Goal: Information Seeking & Learning: Learn about a topic

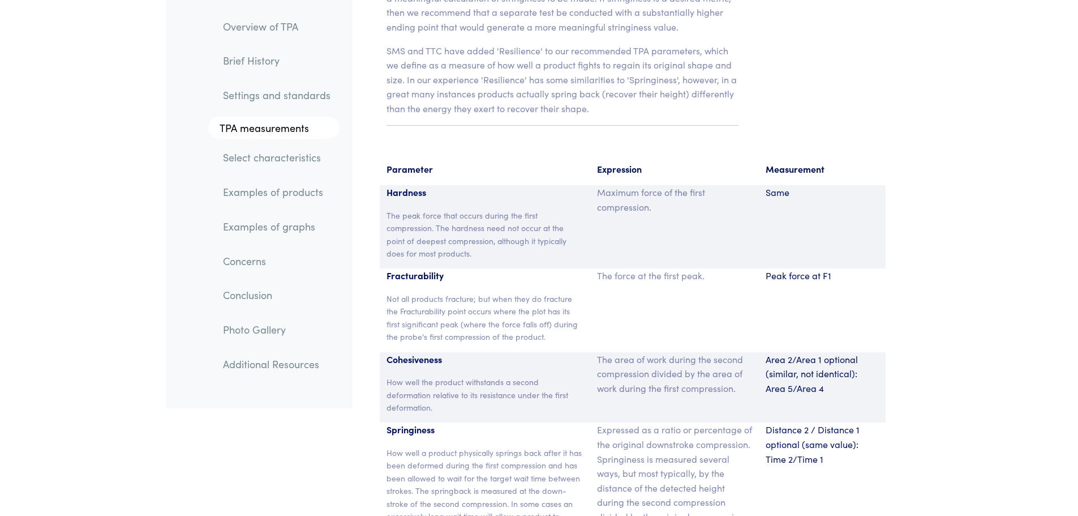
scroll to position [7414, 0]
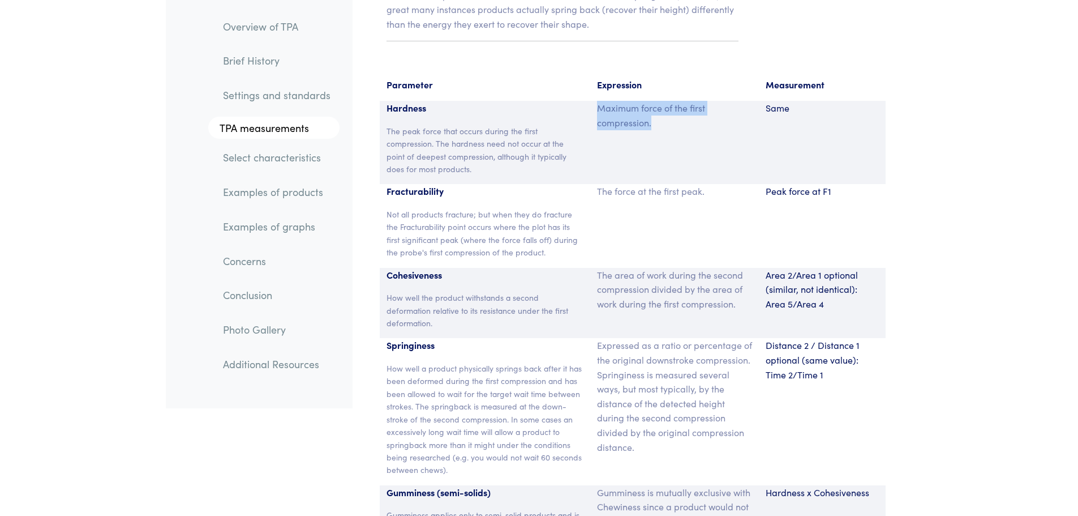
drag, startPoint x: 660, startPoint y: 113, endPoint x: 592, endPoint y: 95, distance: 70.8
click at [592, 101] on div "Maximum force of the first compression." at bounding box center [674, 142] width 169 height 83
drag, startPoint x: 594, startPoint y: 92, endPoint x: 657, endPoint y: 113, distance: 65.7
click at [657, 113] on div "Maximum force of the first compression." at bounding box center [674, 142] width 169 height 83
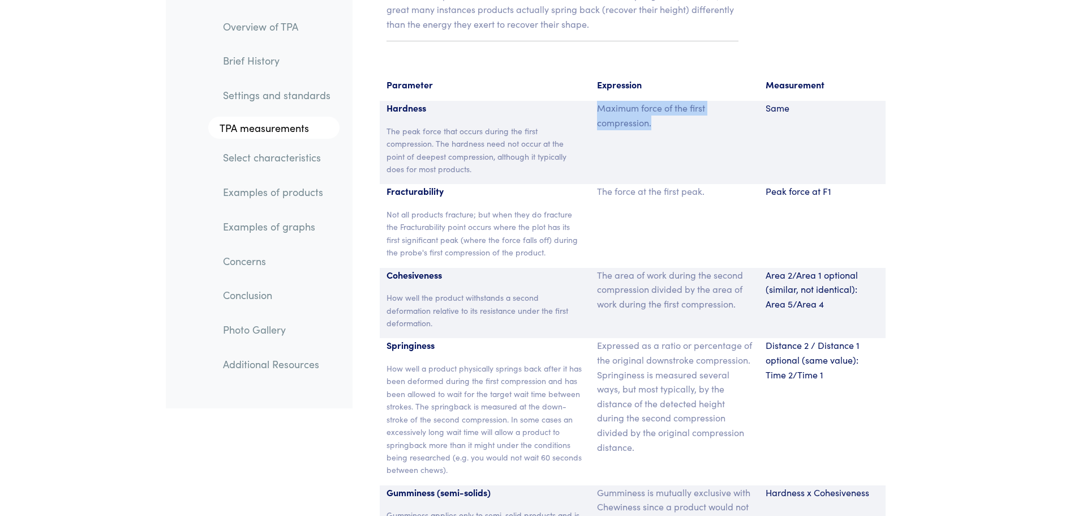
click at [657, 113] on p "Maximum force of the first compression." at bounding box center [674, 115] width 155 height 29
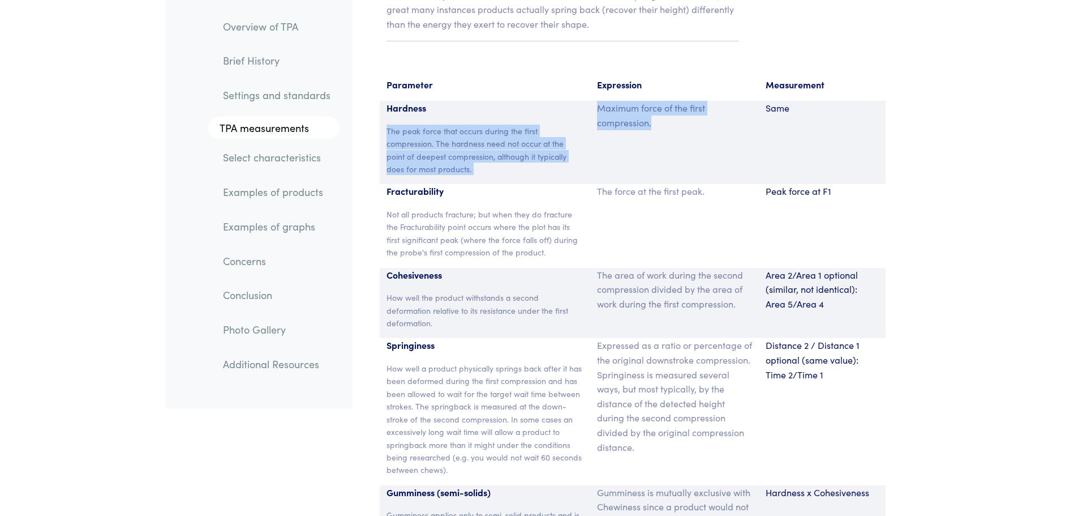
drag, startPoint x: 664, startPoint y: 113, endPoint x: 578, endPoint y: 92, distance: 88.4
click at [578, 101] on div "Hardness The peak force that occurs during the first compression. The hardness …" at bounding box center [633, 142] width 506 height 83
click at [696, 102] on p "Maximum force of the first compression." at bounding box center [674, 115] width 155 height 29
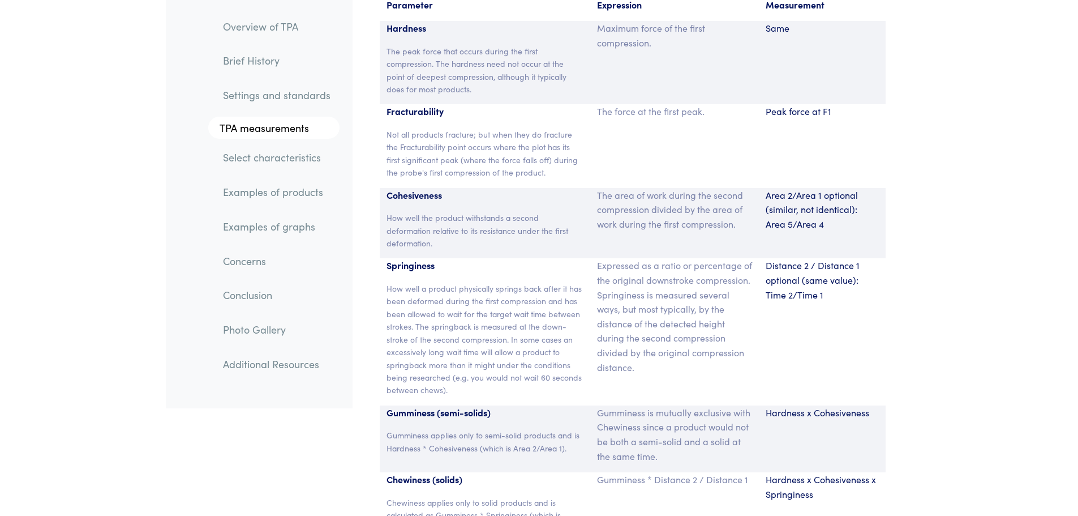
scroll to position [7527, 0]
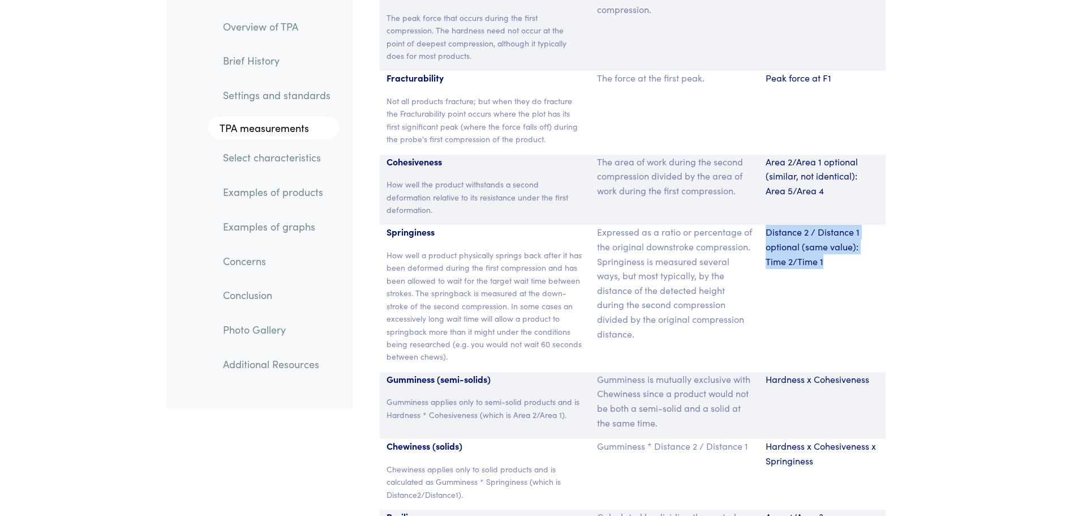
drag, startPoint x: 834, startPoint y: 254, endPoint x: 766, endPoint y: 216, distance: 77.8
click at [766, 225] on div "Distance 2 / Distance 1 optional (same value): Time 2/Time 1" at bounding box center [822, 298] width 127 height 147
click at [766, 225] on p "Distance 2 / Distance 1 optional (same value): Time 2/Time 1" at bounding box center [822, 247] width 113 height 44
drag, startPoint x: 766, startPoint y: 215, endPoint x: 833, endPoint y: 246, distance: 73.4
click at [833, 246] on p "Distance 2 / Distance 1 optional (same value): Time 2/Time 1" at bounding box center [822, 247] width 113 height 44
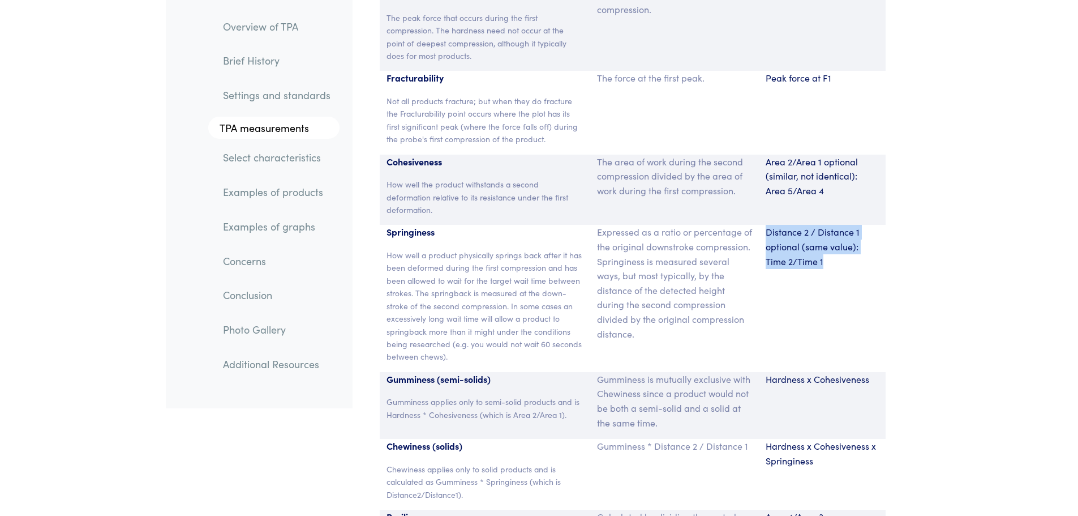
click at [833, 246] on p "Distance 2 / Distance 1 optional (same value): Time 2/Time 1" at bounding box center [822, 247] width 113 height 44
drag, startPoint x: 830, startPoint y: 246, endPoint x: 760, endPoint y: 213, distance: 77.0
click at [760, 225] on div "Distance 2 / Distance 1 optional (same value): Time 2/Time 1" at bounding box center [822, 298] width 127 height 147
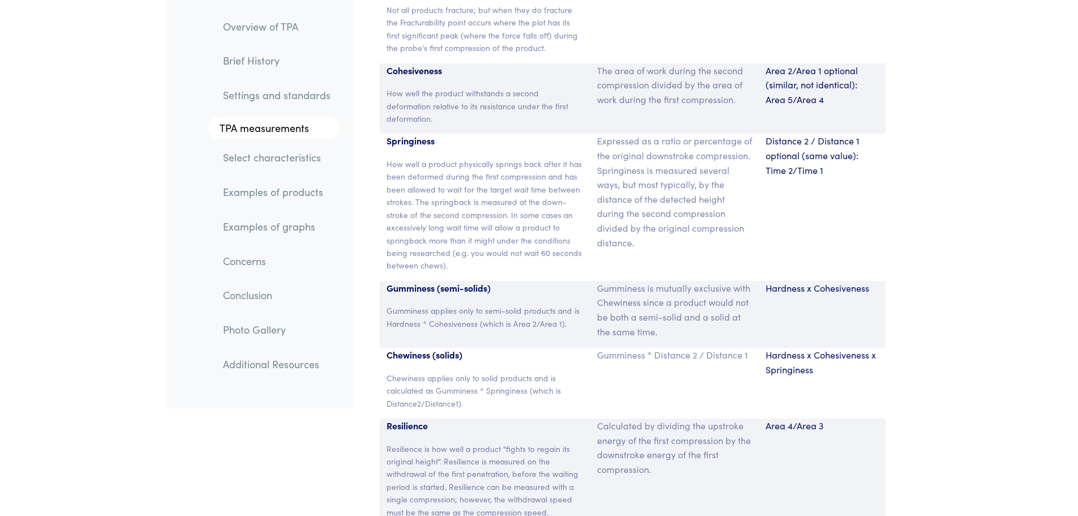
scroll to position [7641, 0]
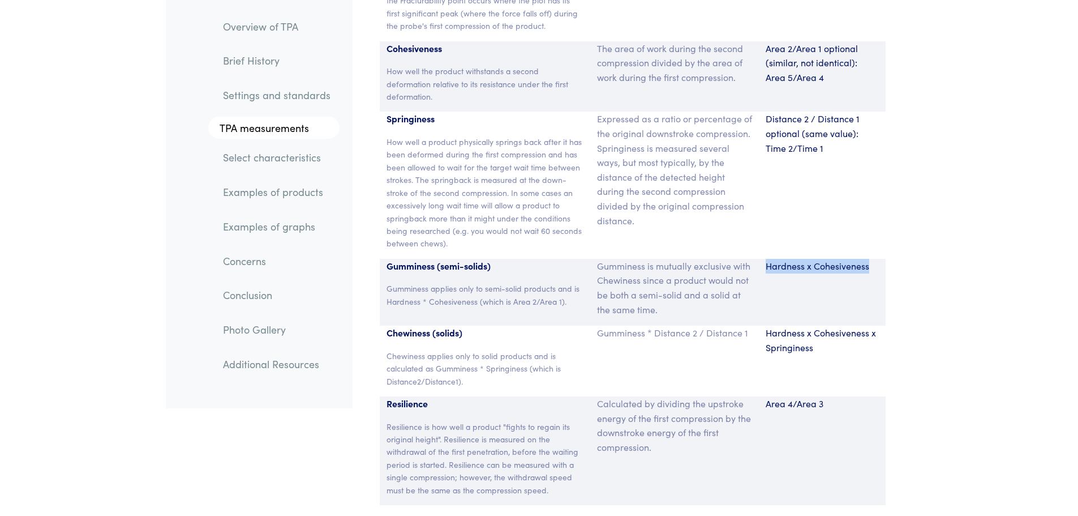
drag, startPoint x: 872, startPoint y: 251, endPoint x: 767, endPoint y: 248, distance: 104.8
click at [767, 259] on p "Hardness x Cohesiveness" at bounding box center [822, 266] width 113 height 15
drag, startPoint x: 764, startPoint y: 247, endPoint x: 876, endPoint y: 250, distance: 112.1
click at [876, 259] on div "Hardness x Cohesiveness" at bounding box center [822, 292] width 127 height 67
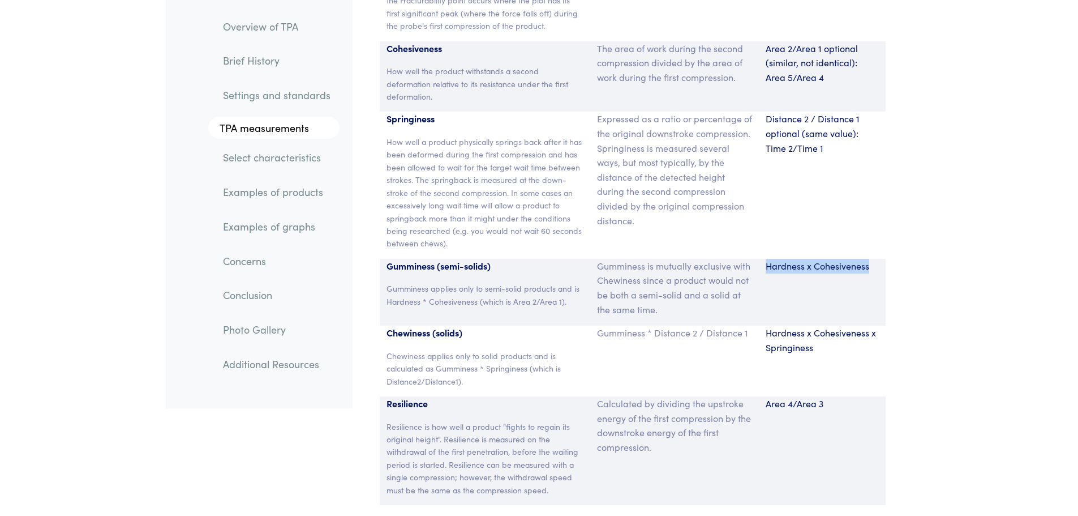
click at [876, 259] on p "Hardness x Cohesiveness" at bounding box center [822, 266] width 113 height 15
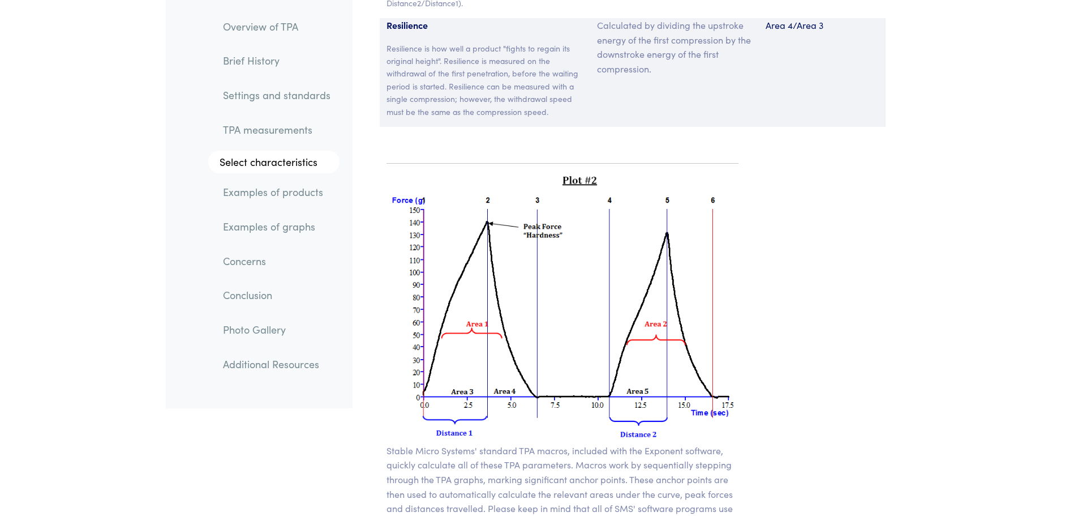
scroll to position [8037, 0]
